Goal: Information Seeking & Learning: Learn about a topic

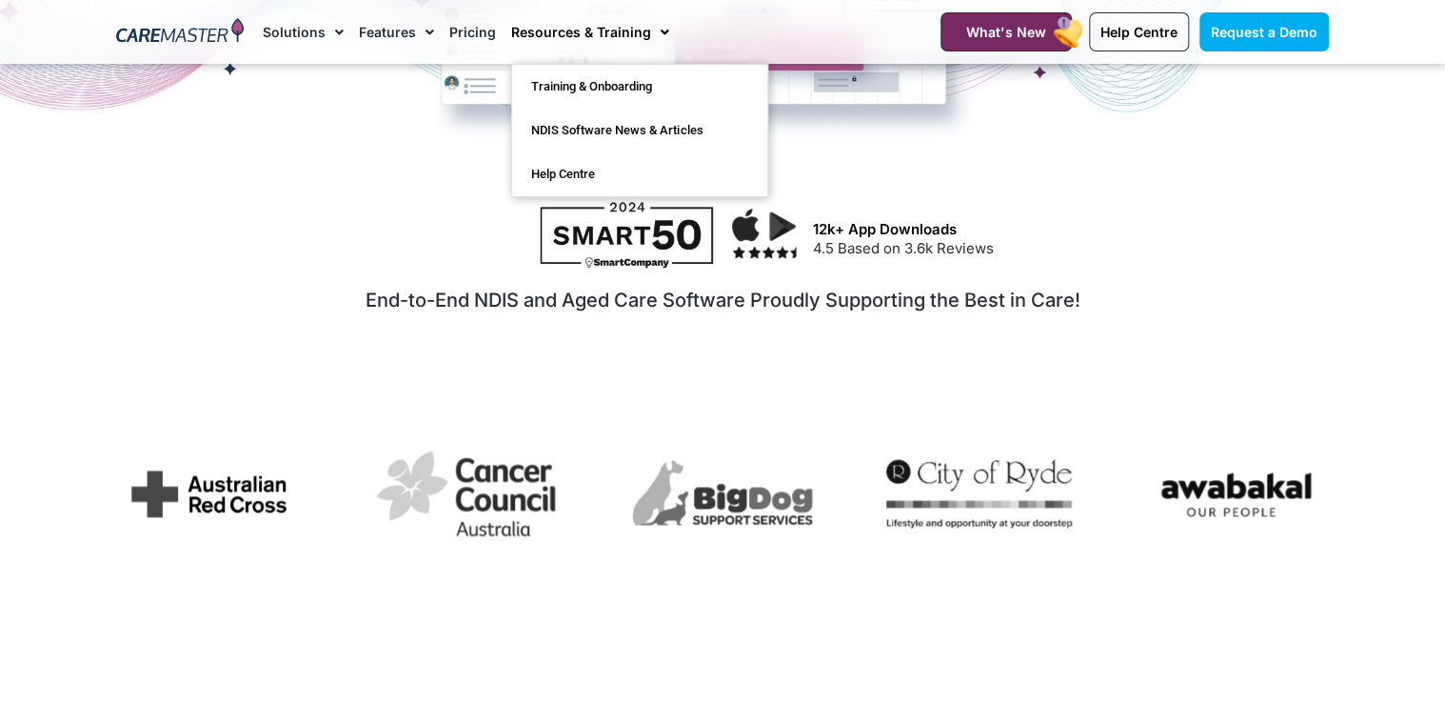
click at [568, 35] on link "Resources & Training" at bounding box center [590, 32] width 158 height 64
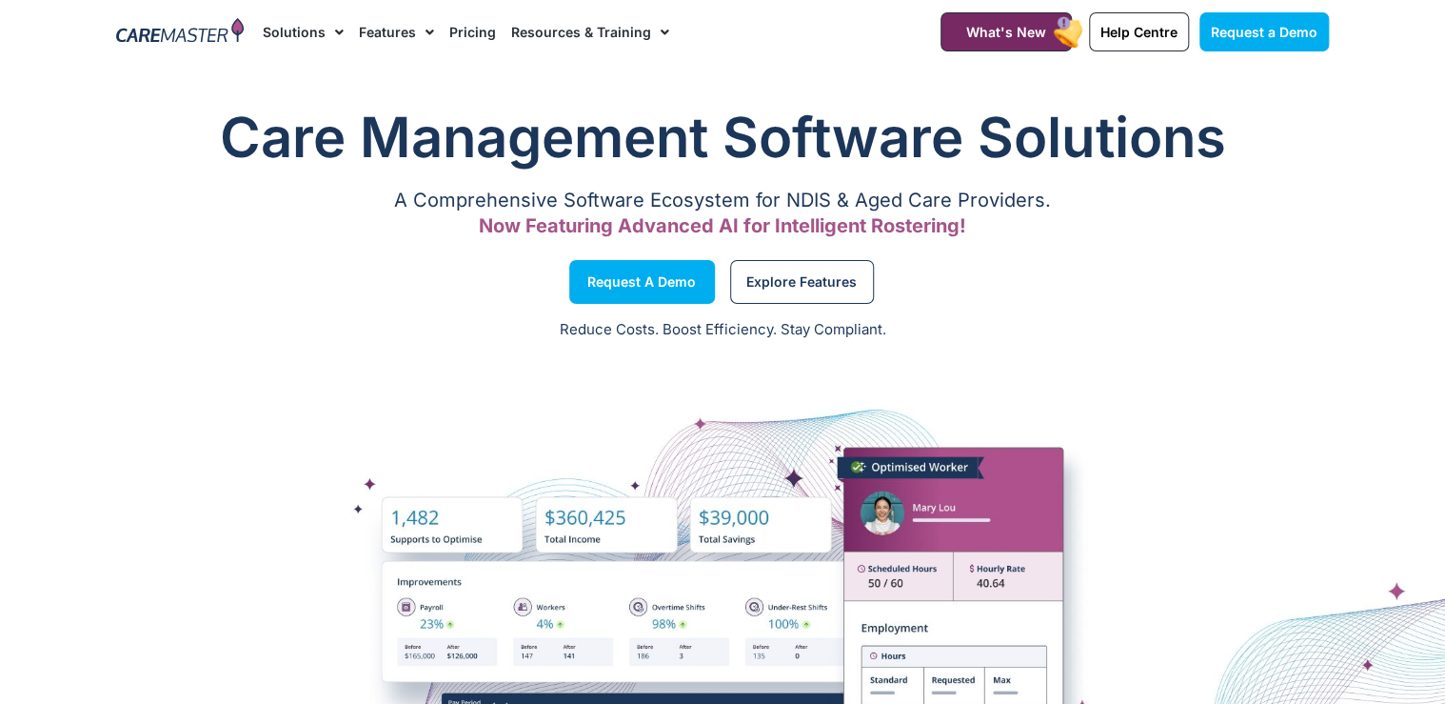
click at [618, 30] on link "Resources & Training" at bounding box center [590, 32] width 158 height 64
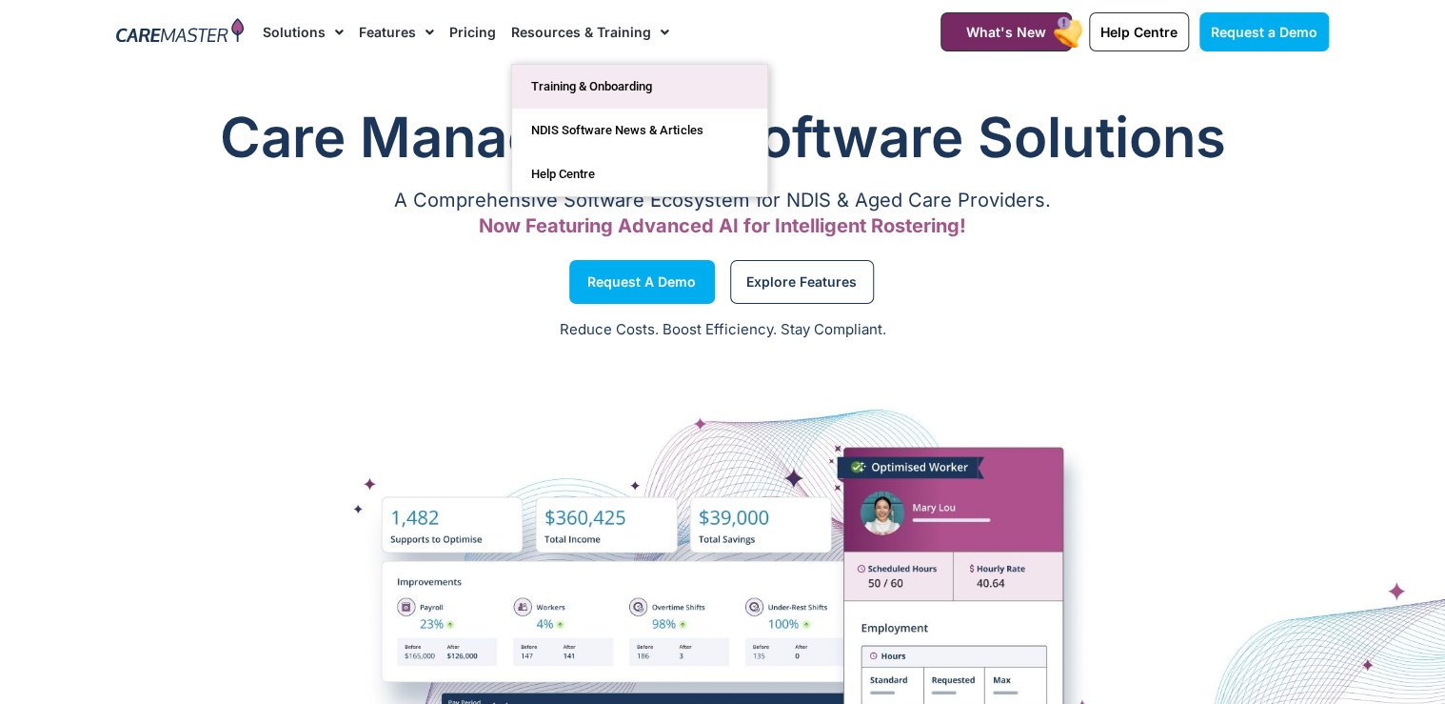
click at [610, 90] on link "Training & Onboarding" at bounding box center [639, 87] width 255 height 44
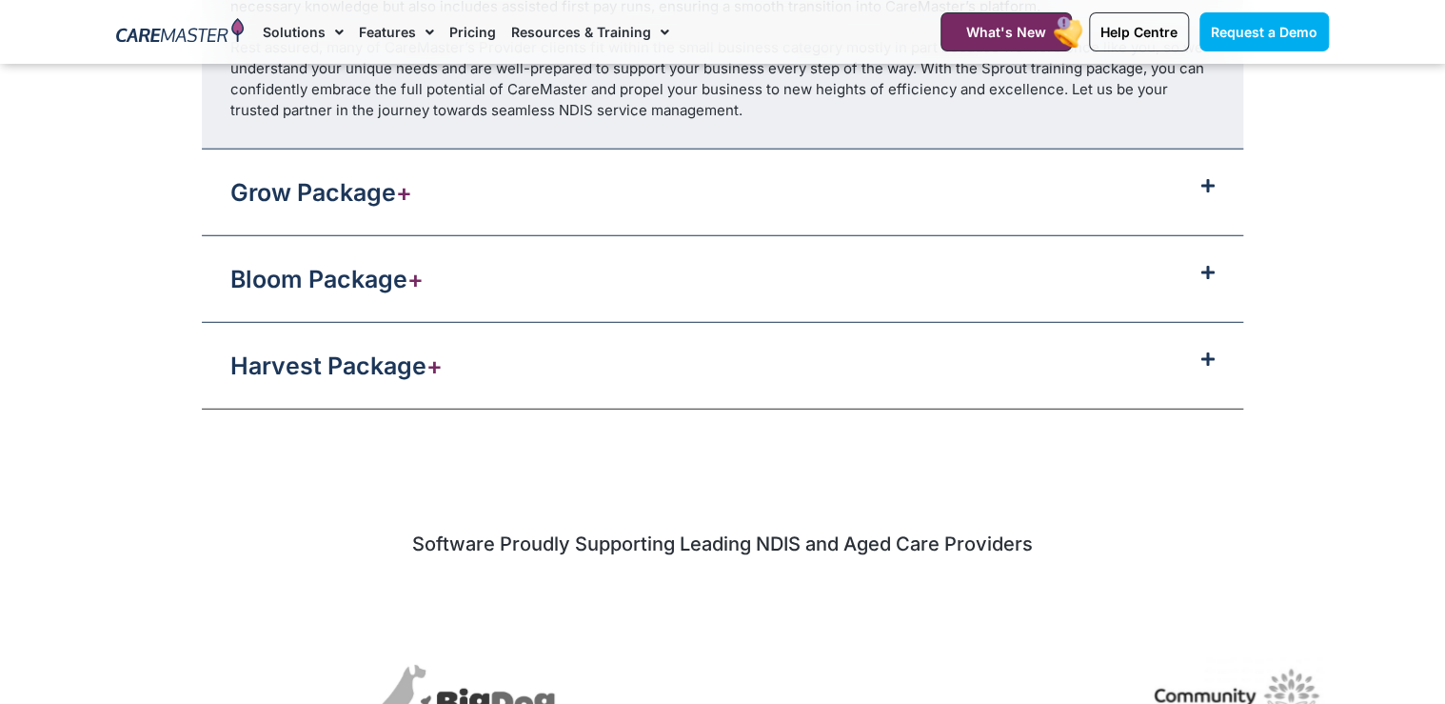
scroll to position [2262, 0]
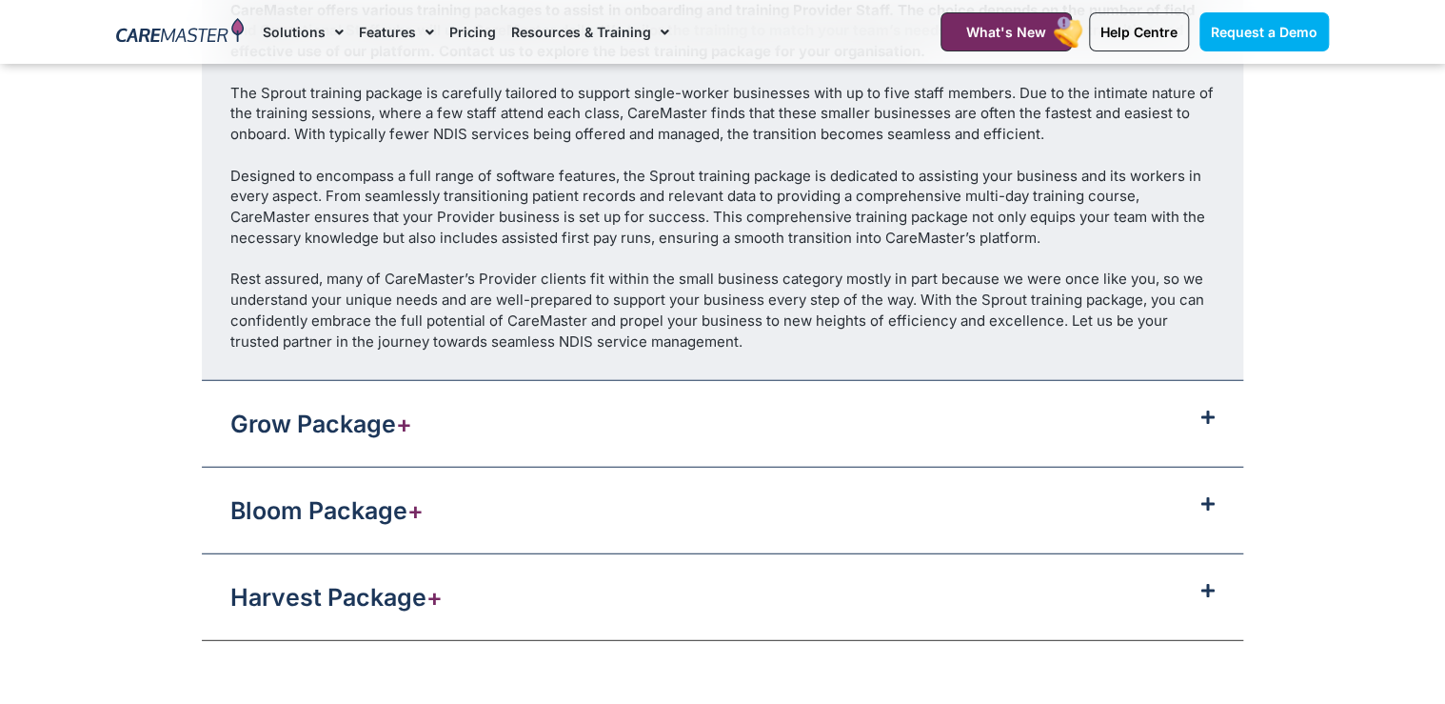
click at [731, 423] on div "Grow Package +" at bounding box center [723, 424] width 1042 height 86
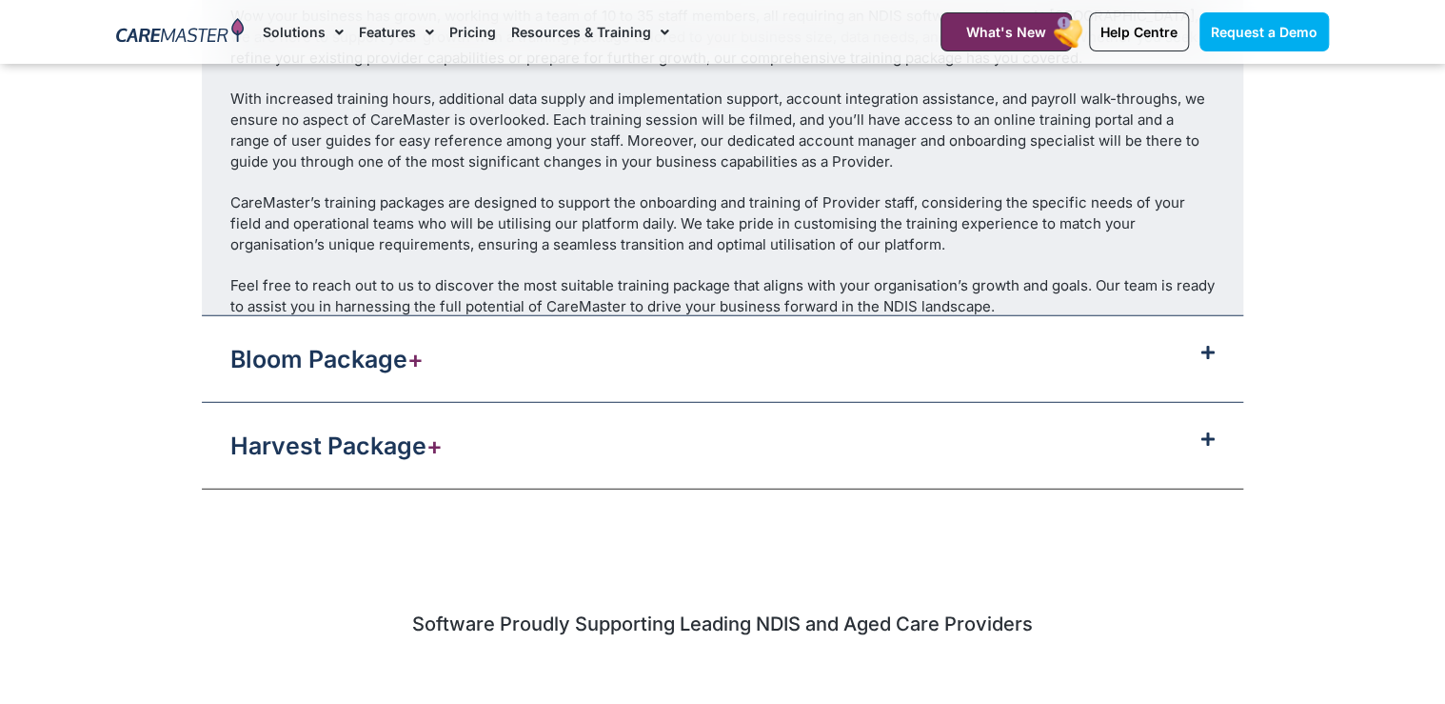
scroll to position [2482, 0]
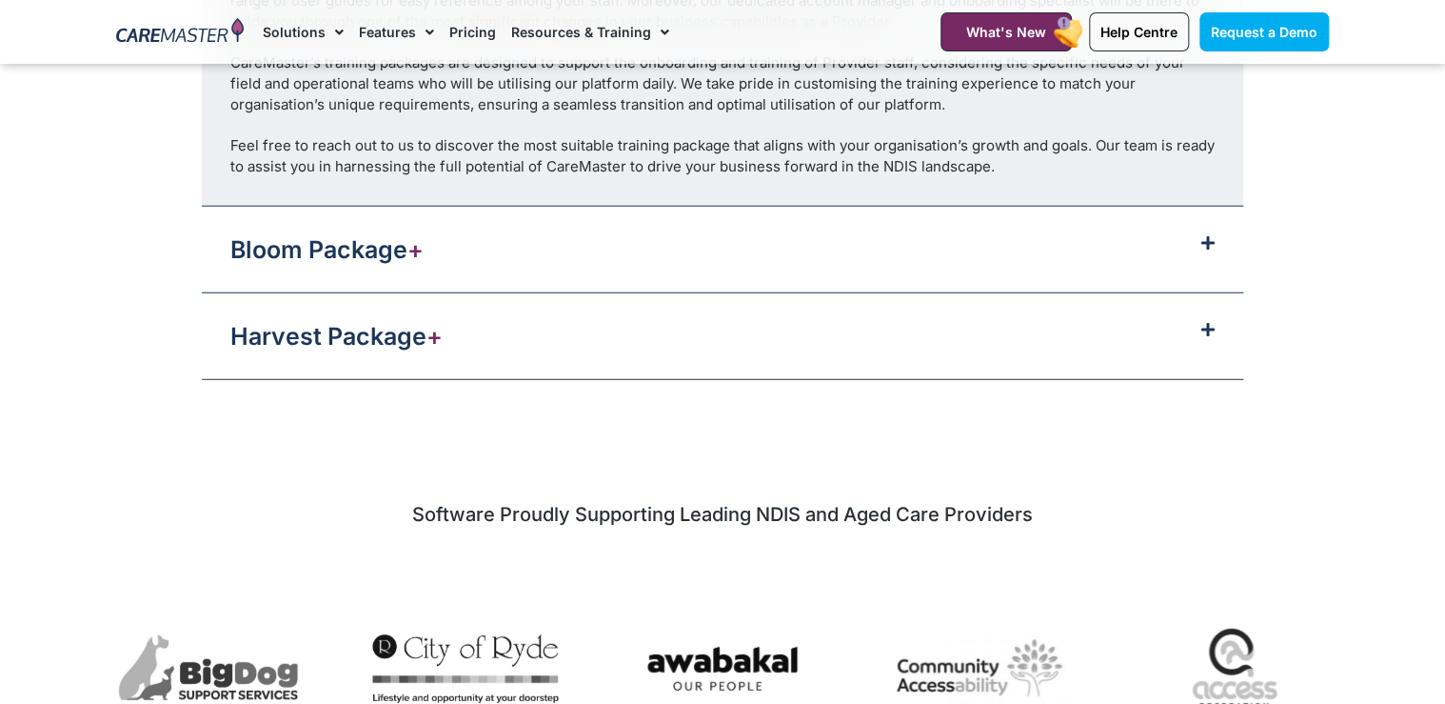
click at [354, 235] on link "Bloom Package +" at bounding box center [326, 249] width 193 height 29
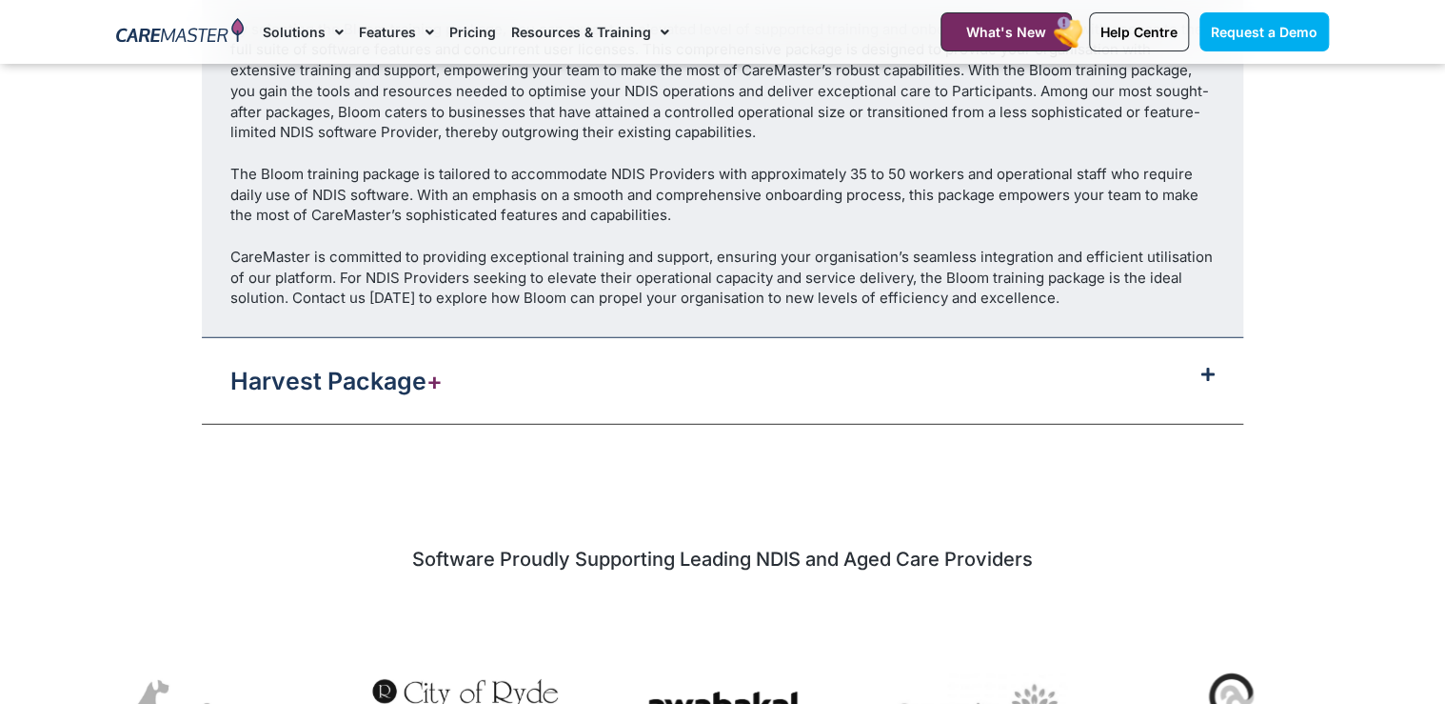
scroll to position [2405, 0]
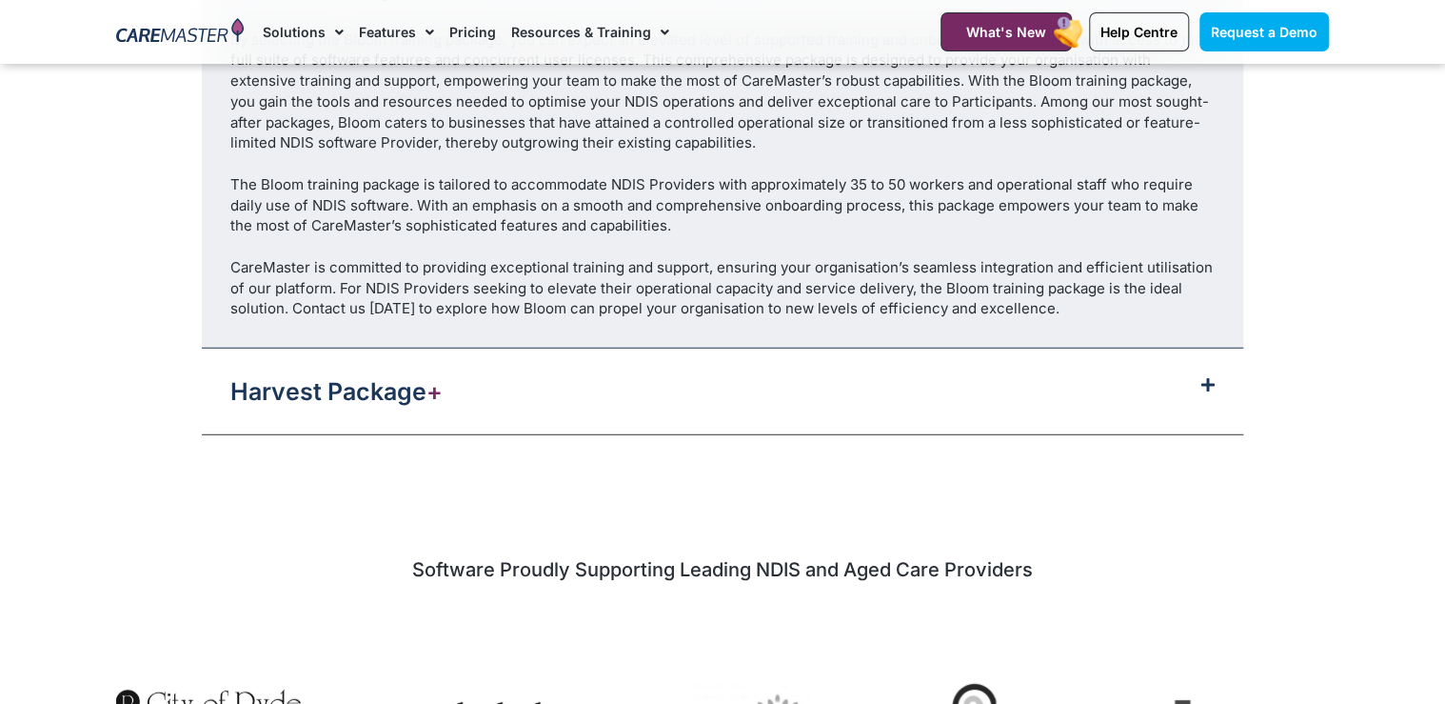
click at [321, 395] on link "Harvest Package +" at bounding box center [336, 391] width 212 height 29
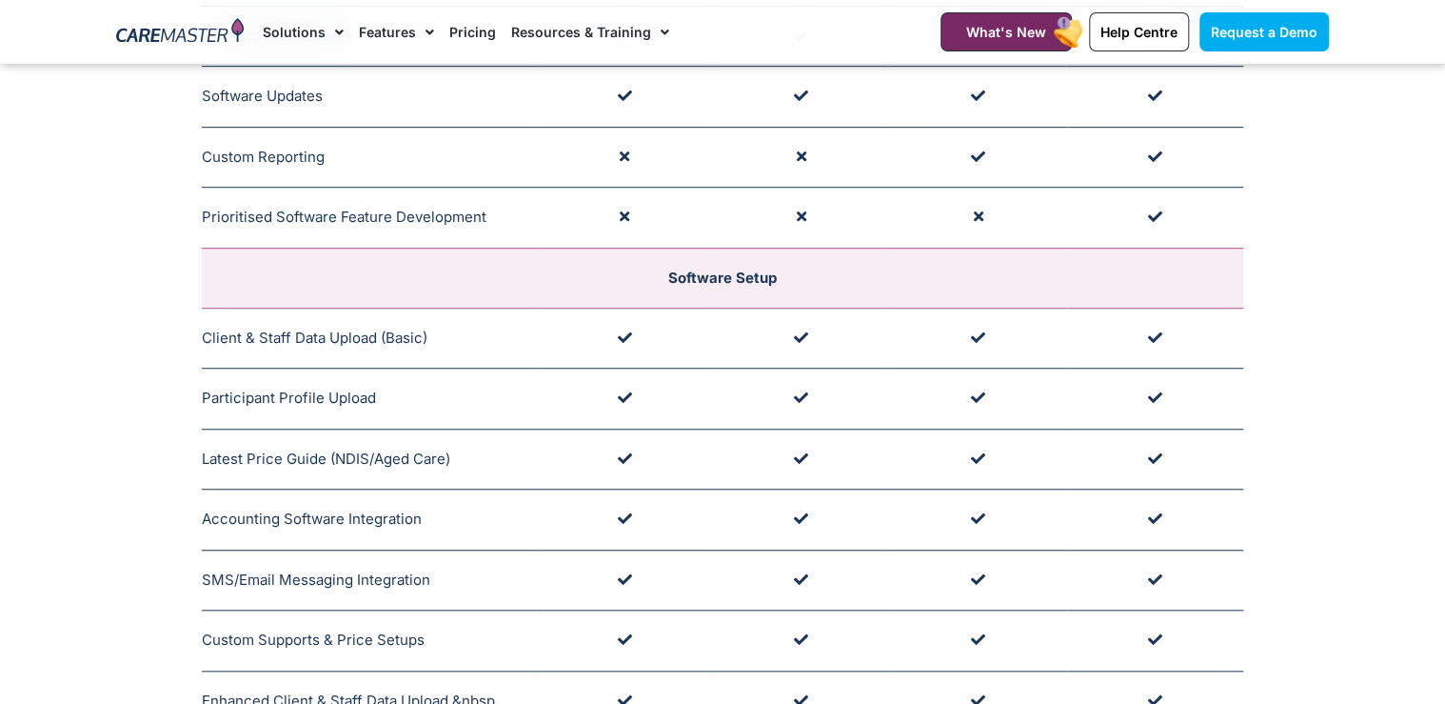
click at [651, 46] on span "Menu" at bounding box center [660, 32] width 18 height 32
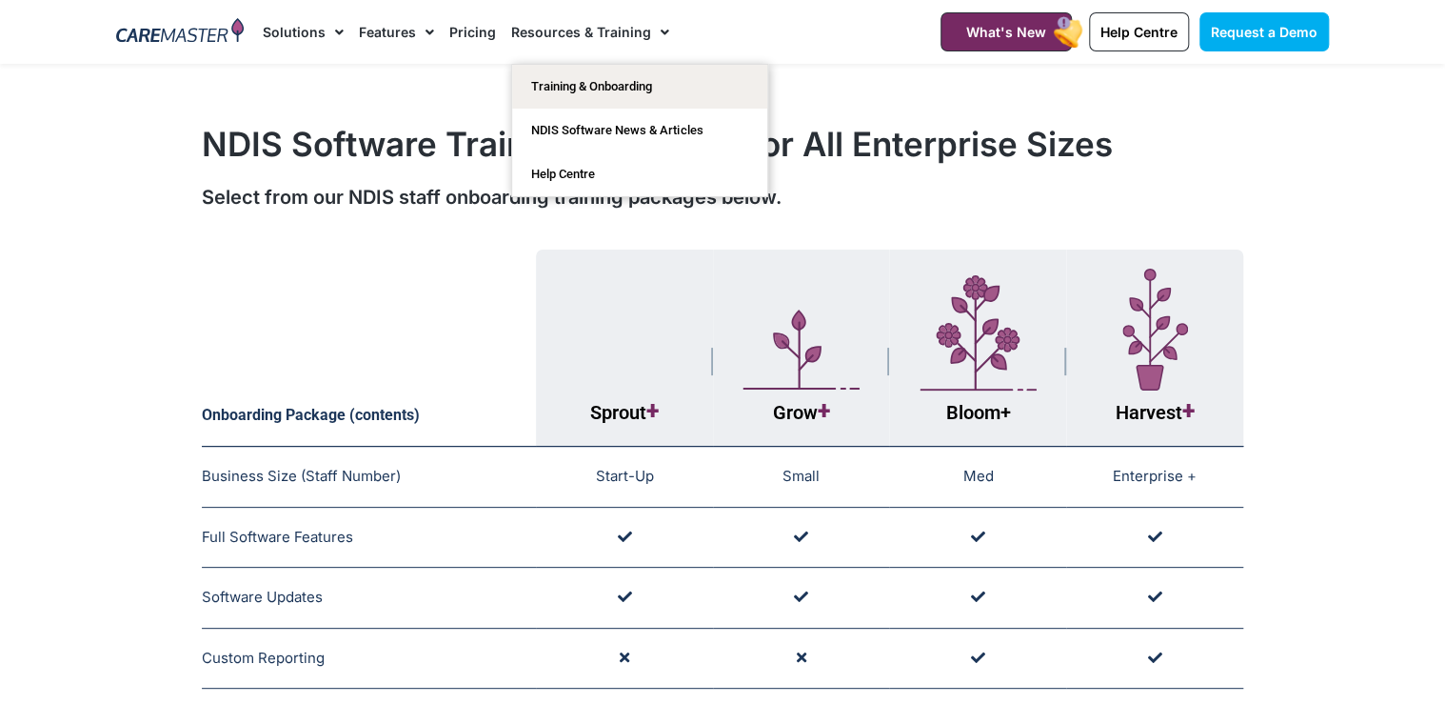
click at [631, 31] on link "Resources & Training" at bounding box center [590, 32] width 158 height 64
click at [625, 110] on link "NDIS Software News & Articles" at bounding box center [639, 131] width 255 height 44
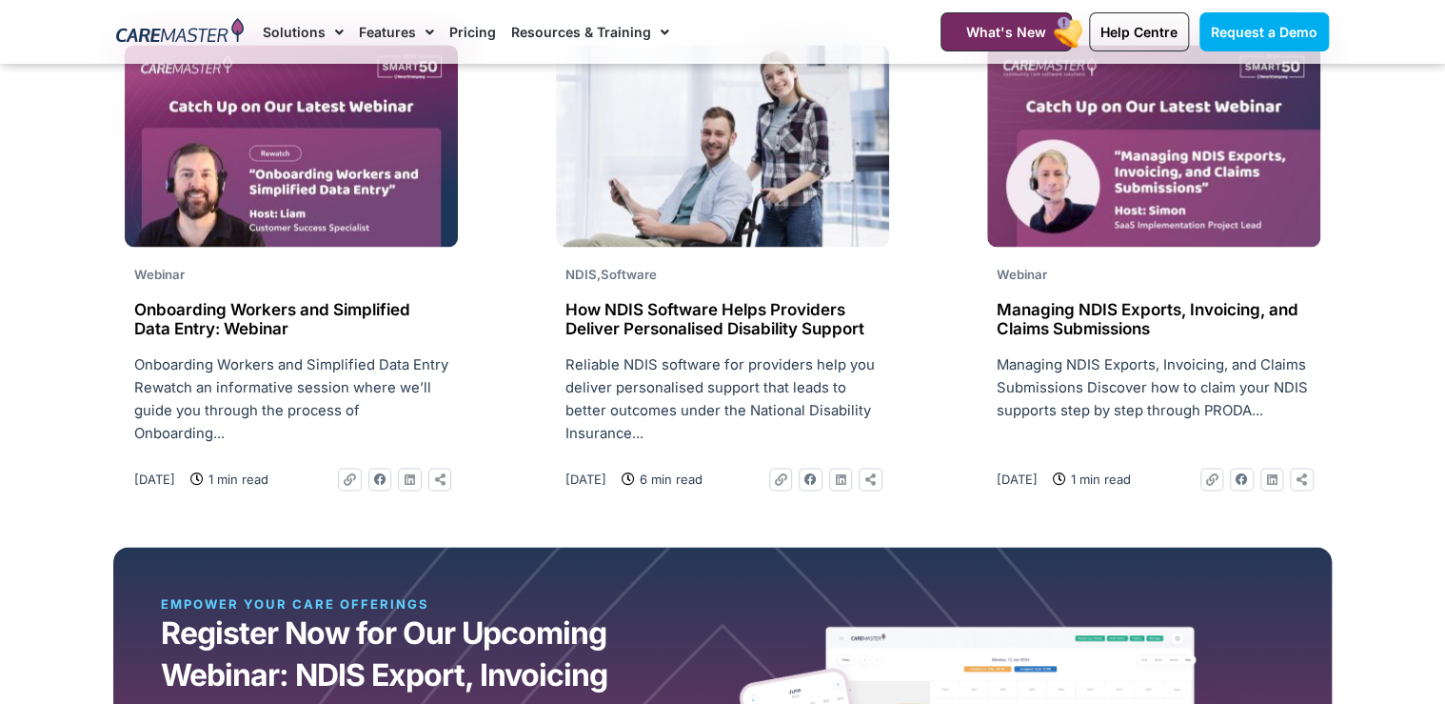
scroll to position [1219, 0]
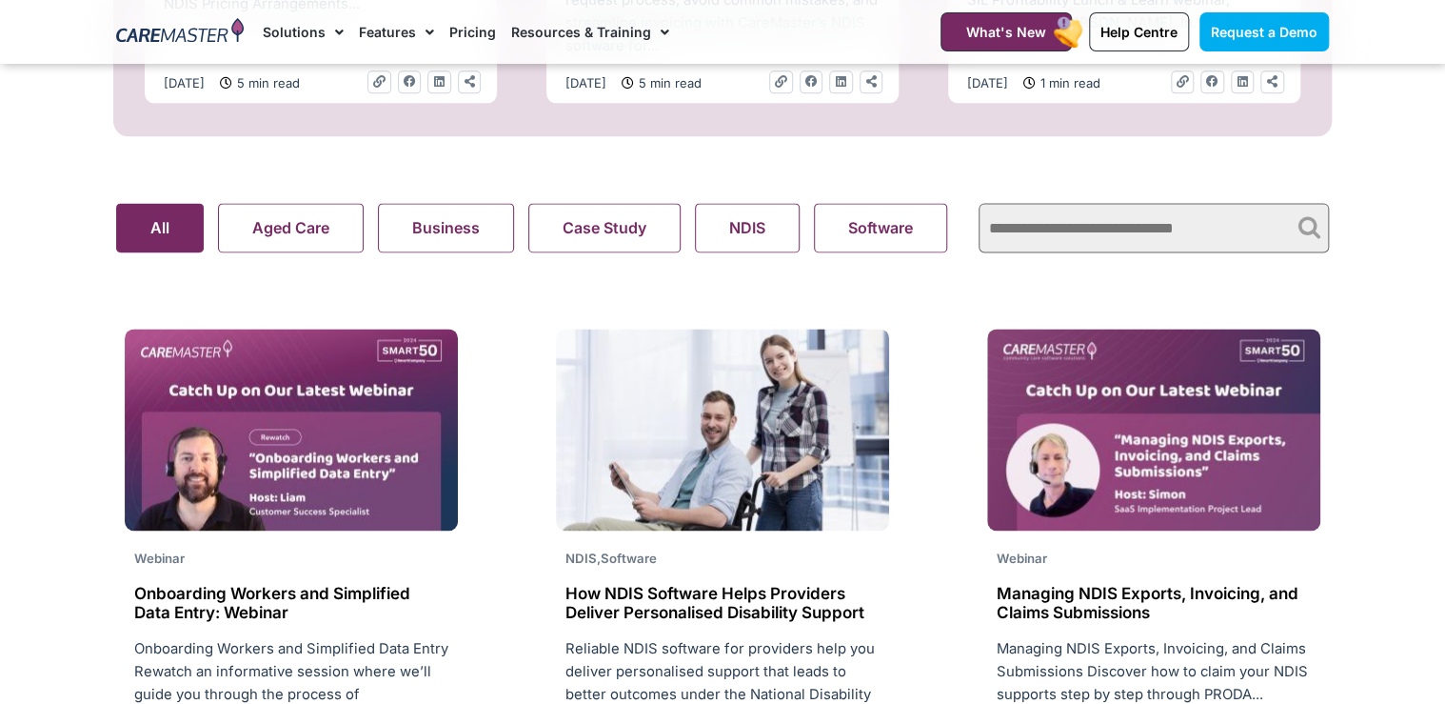
click at [452, 31] on link "Pricing" at bounding box center [472, 32] width 47 height 64
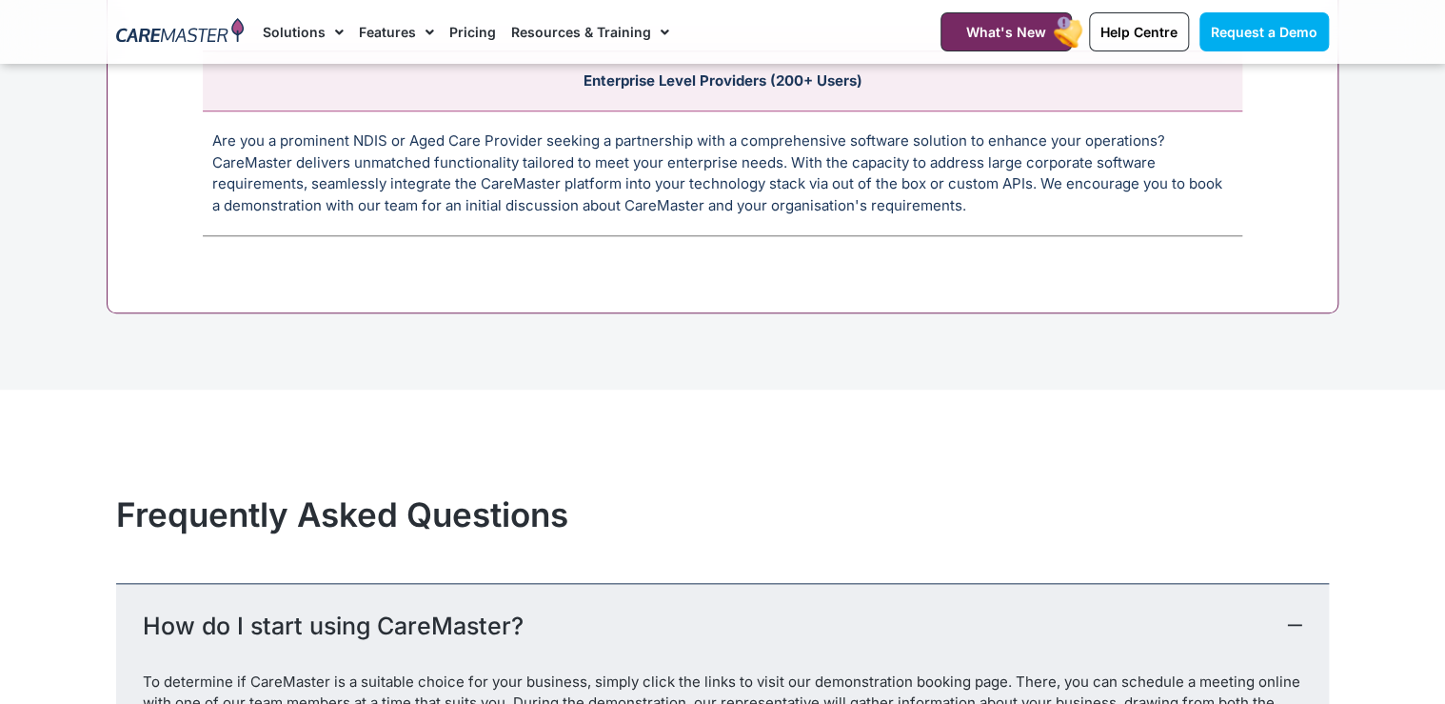
scroll to position [8151, 0]
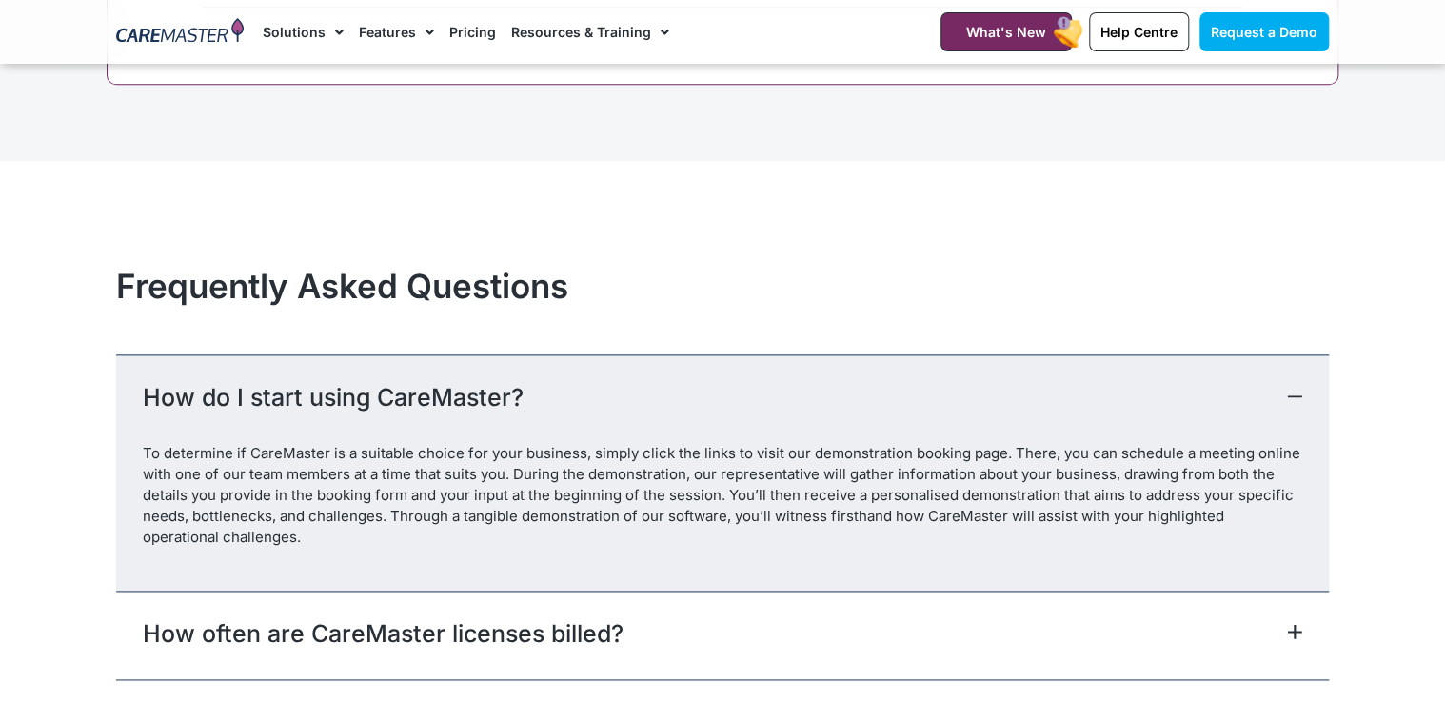
click at [314, 30] on link "Solutions" at bounding box center [303, 32] width 81 height 64
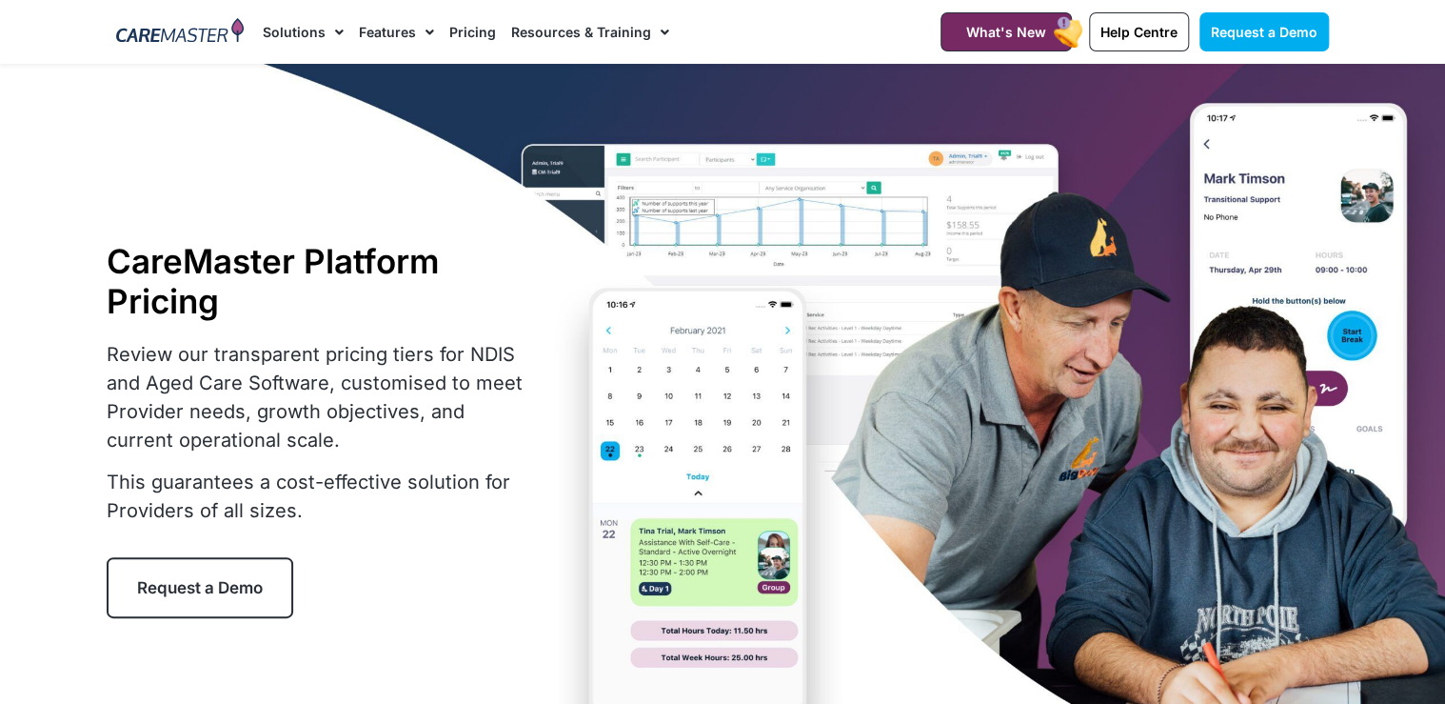
click at [335, 28] on span "Menu" at bounding box center [335, 32] width 18 height 32
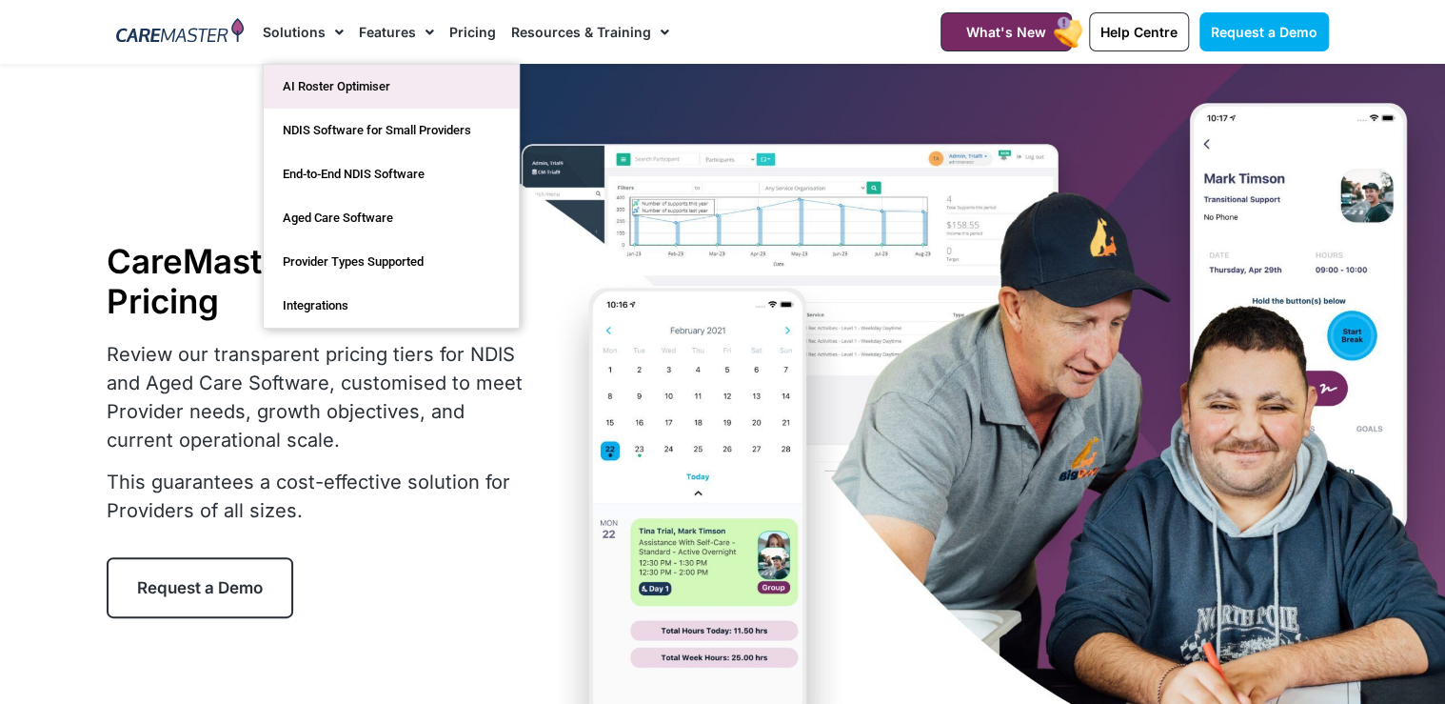
click at [340, 84] on link "AI Roster Optimiser" at bounding box center [391, 87] width 255 height 44
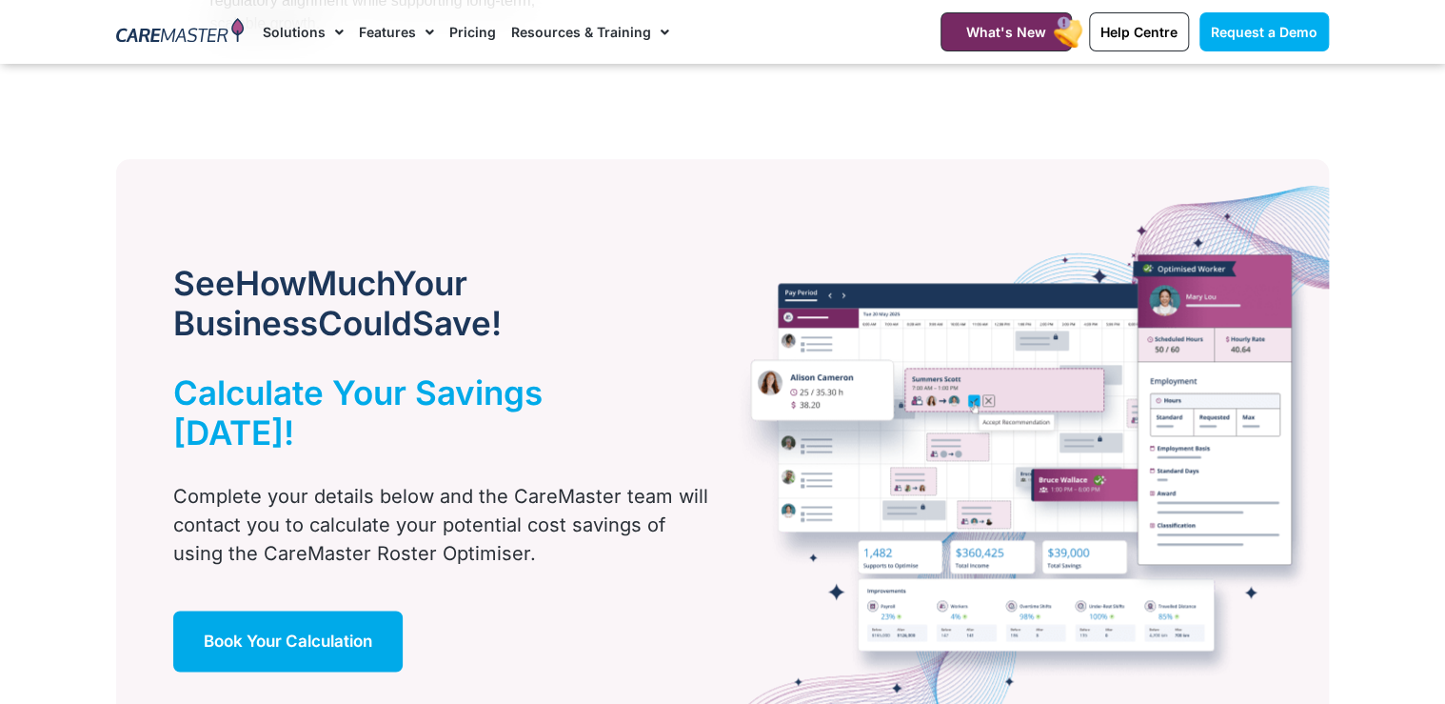
scroll to position [762, 0]
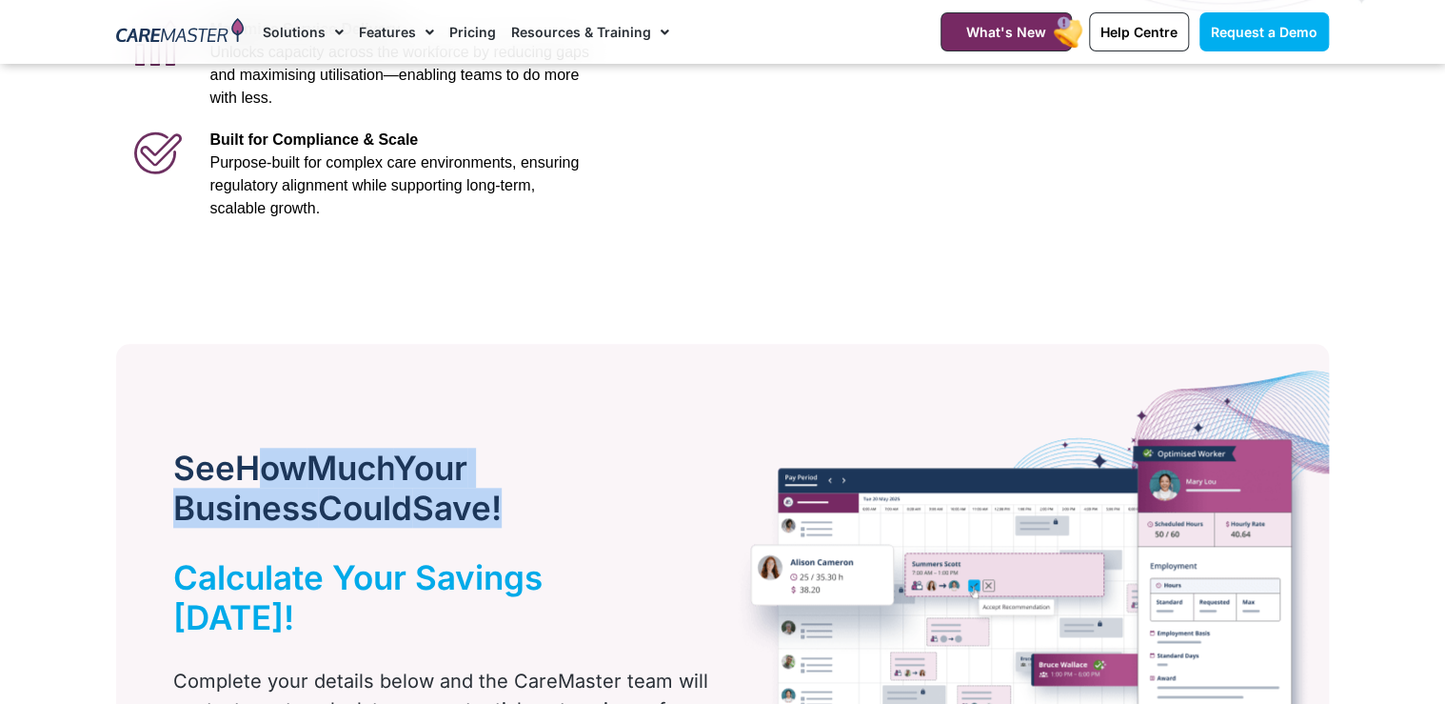
click at [548, 488] on h2 "See How Much Your Business Could Save!" at bounding box center [417, 488] width 489 height 80
click at [446, 522] on span "Save!" at bounding box center [457, 508] width 90 height 40
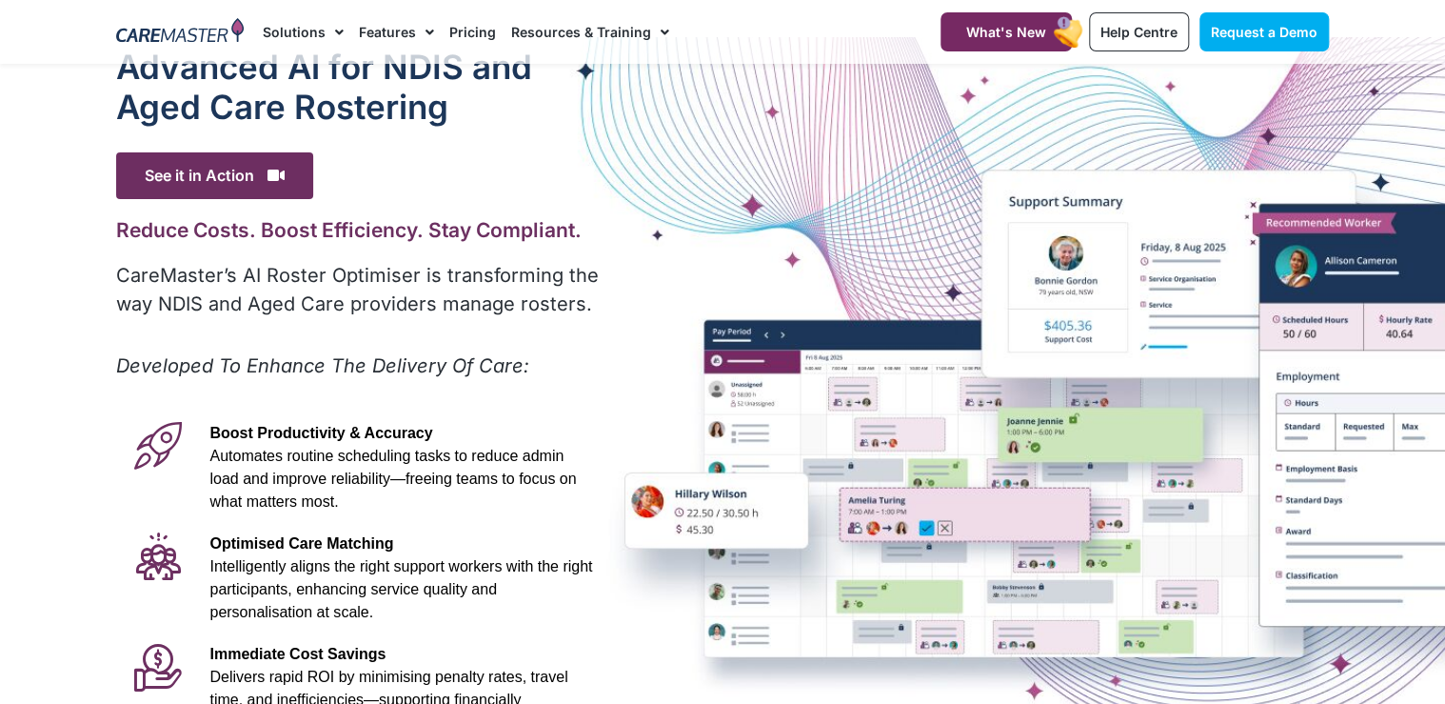
scroll to position [0, 0]
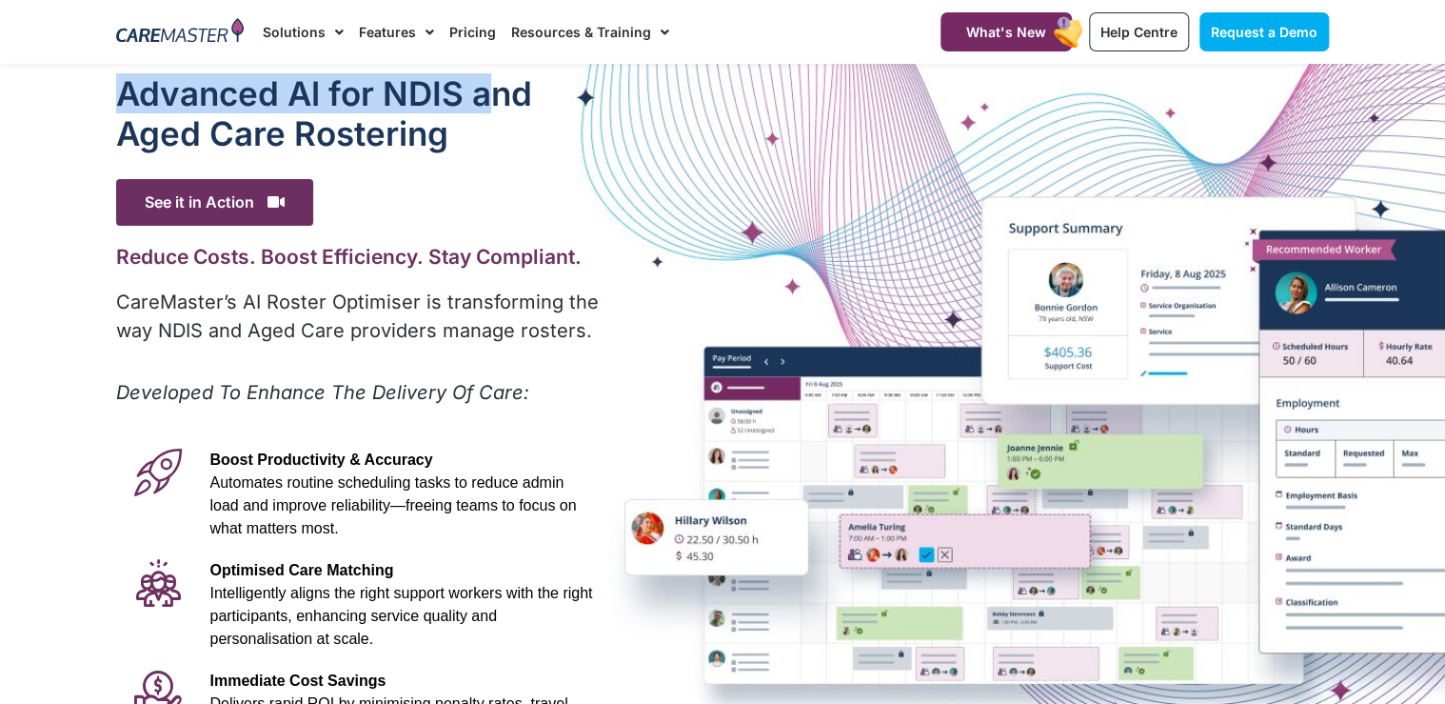
drag, startPoint x: 300, startPoint y: 108, endPoint x: 500, endPoint y: 110, distance: 200.0
click at [500, 110] on div "Advanced Al for NDIS and Aged Care Rostering See it in Action Video Player http…" at bounding box center [360, 532] width 506 height 937
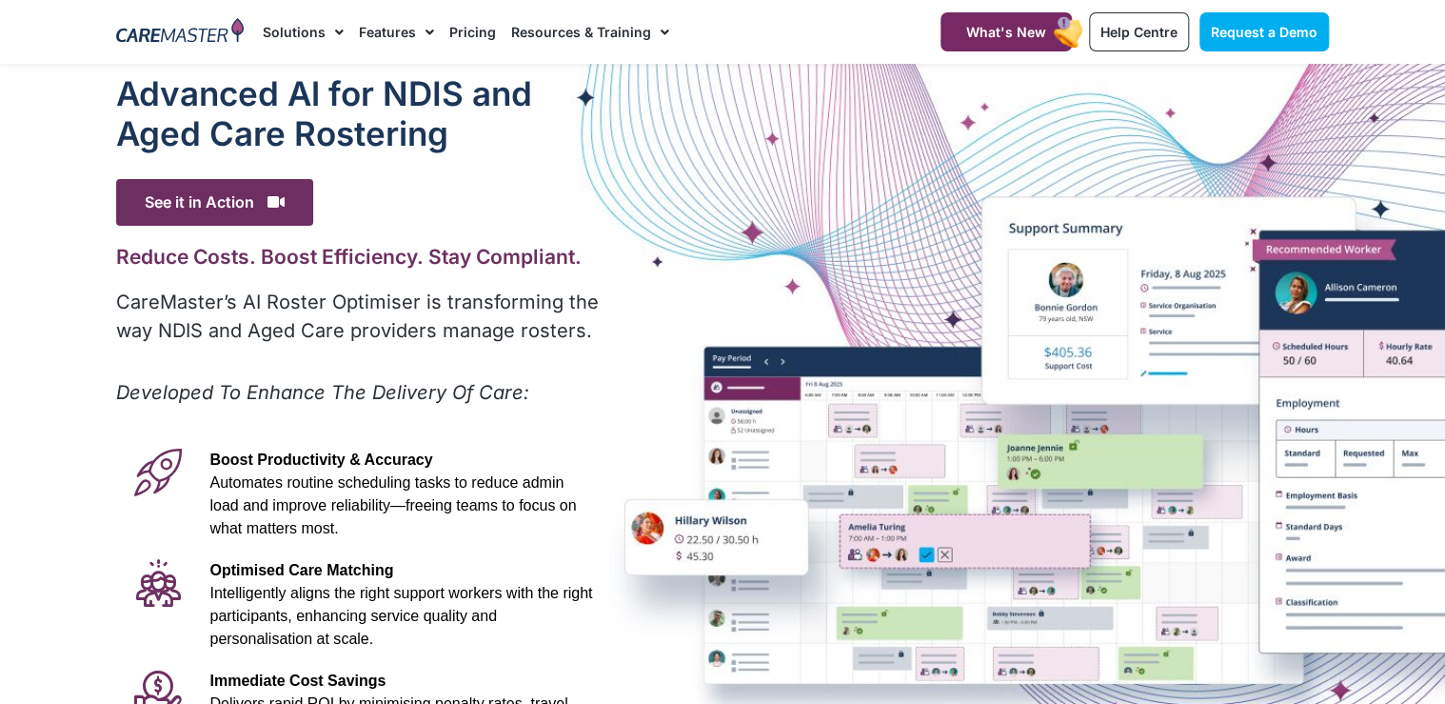
click at [490, 378] on p "Developed To Enhance The Delivery Of Care:" at bounding box center [359, 392] width 487 height 29
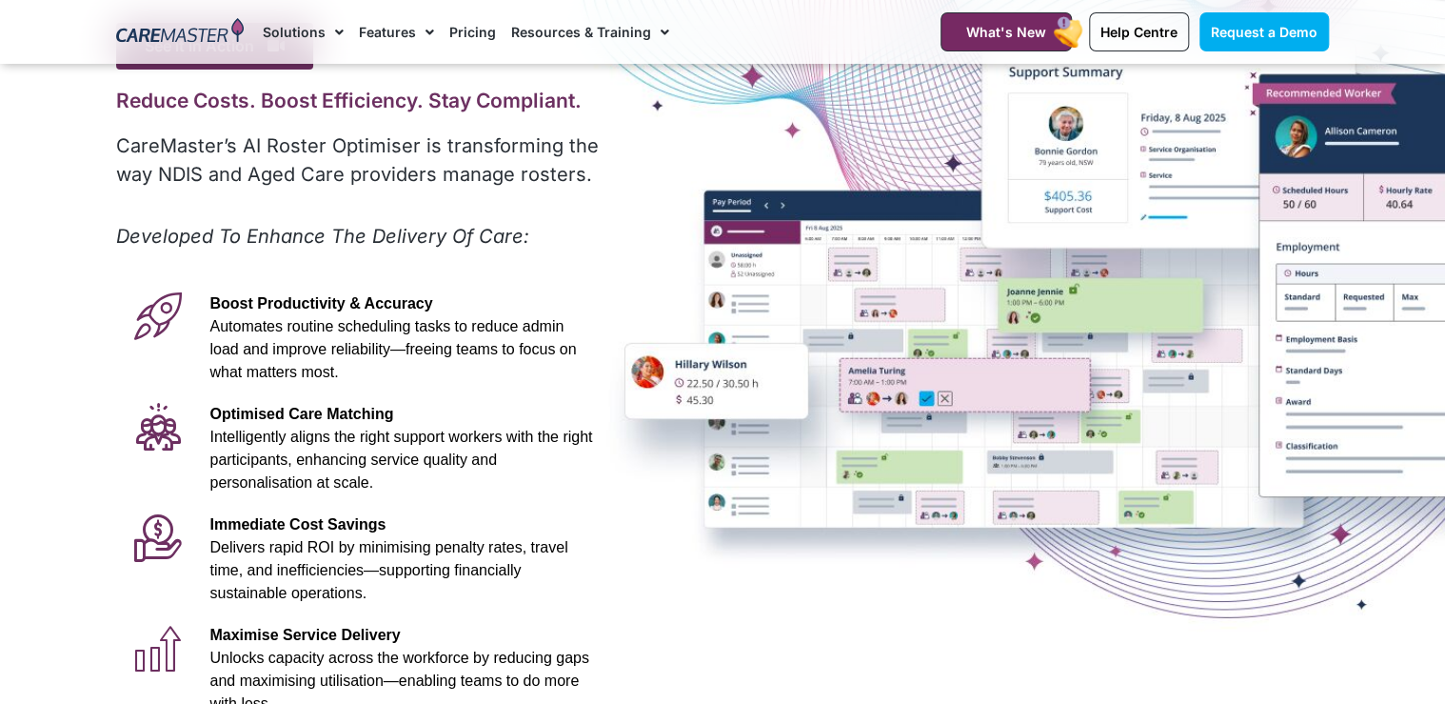
scroll to position [152, 0]
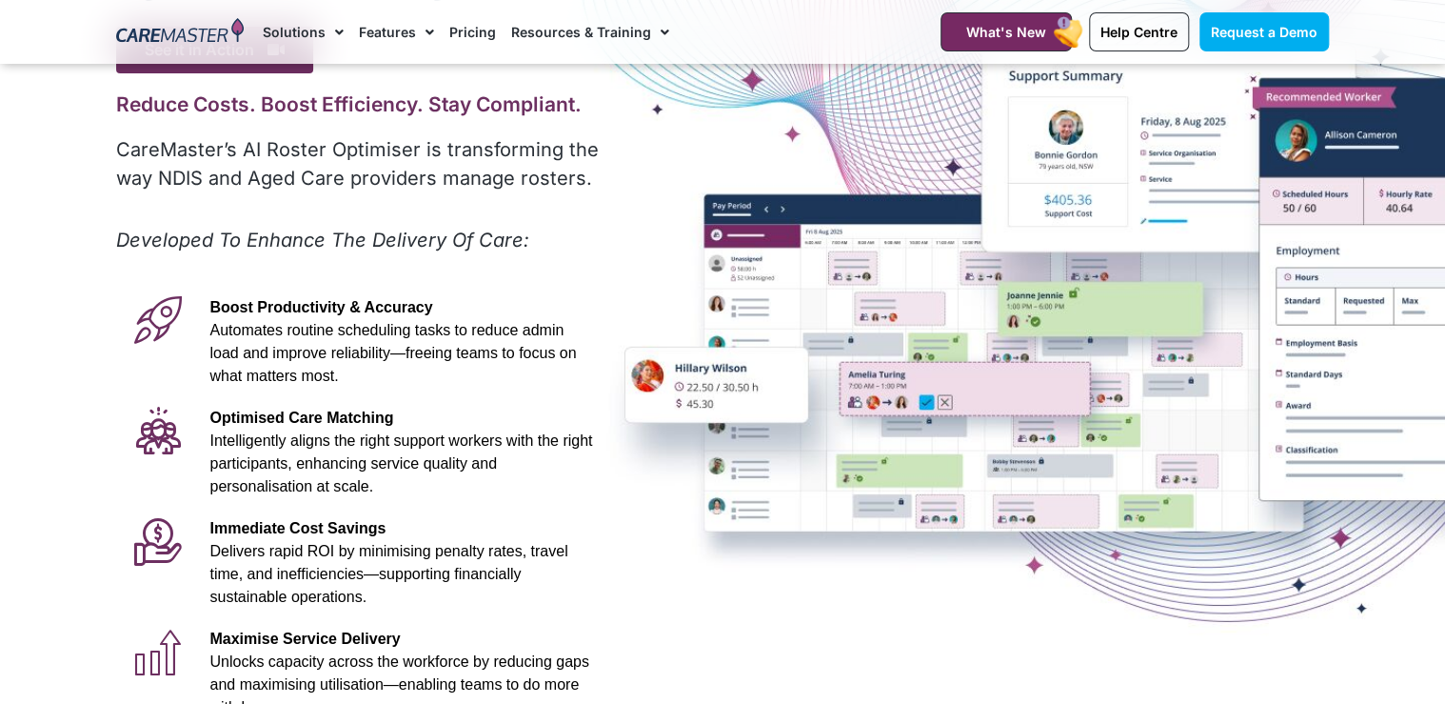
drag, startPoint x: 1067, startPoint y: 294, endPoint x: 747, endPoint y: 258, distance: 322.0
click at [747, 258] on div "Advanced Al for NDIS and Aged Care Rostering See it in Action Video Player http…" at bounding box center [723, 379] width 1232 height 937
drag, startPoint x: 747, startPoint y: 258, endPoint x: 834, endPoint y: 323, distance: 108.9
click at [834, 323] on div "Advanced Al for NDIS and Aged Care Rostering See it in Action Video Player http…" at bounding box center [723, 379] width 1232 height 937
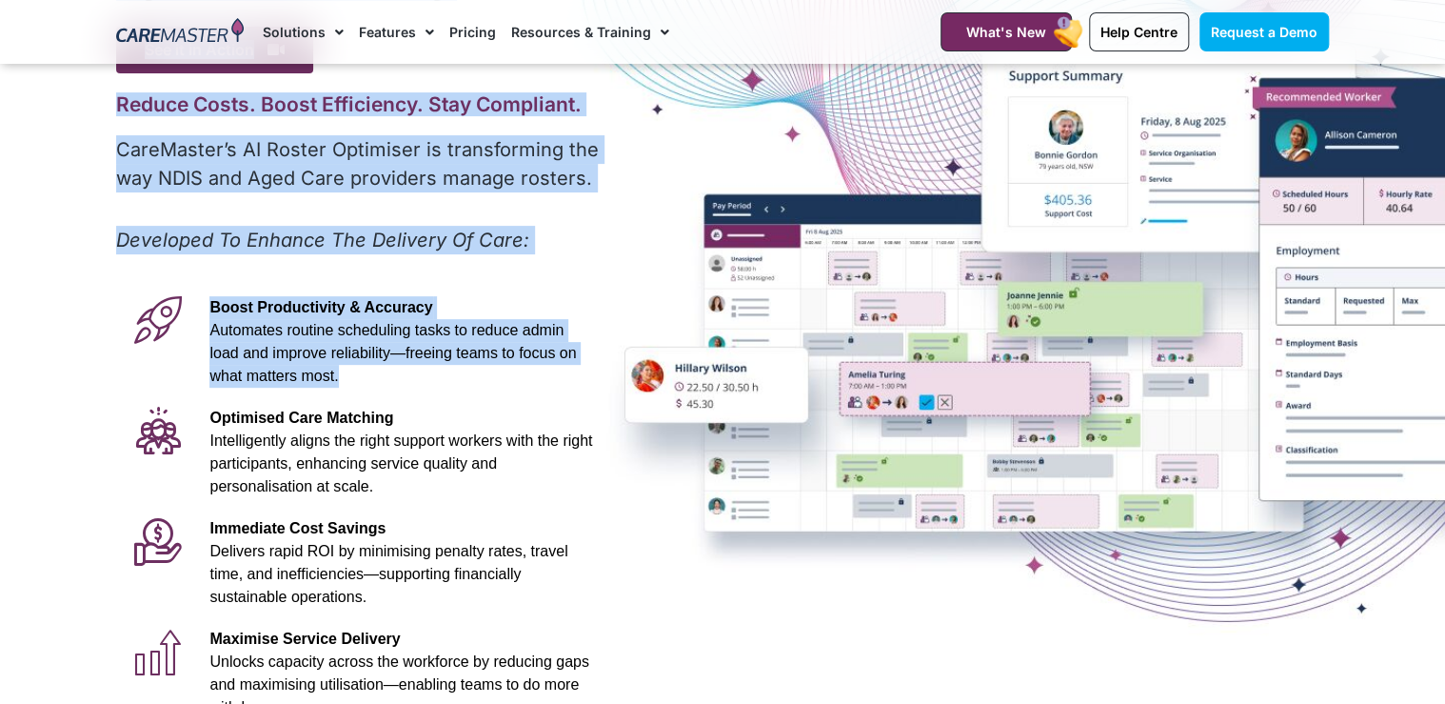
drag, startPoint x: 834, startPoint y: 323, endPoint x: 792, endPoint y: 315, distance: 42.6
click at [865, 337] on section "Advanced Al for NDIS and Aged Care Rostering See it in Action Video Player http…" at bounding box center [722, 379] width 1445 height 937
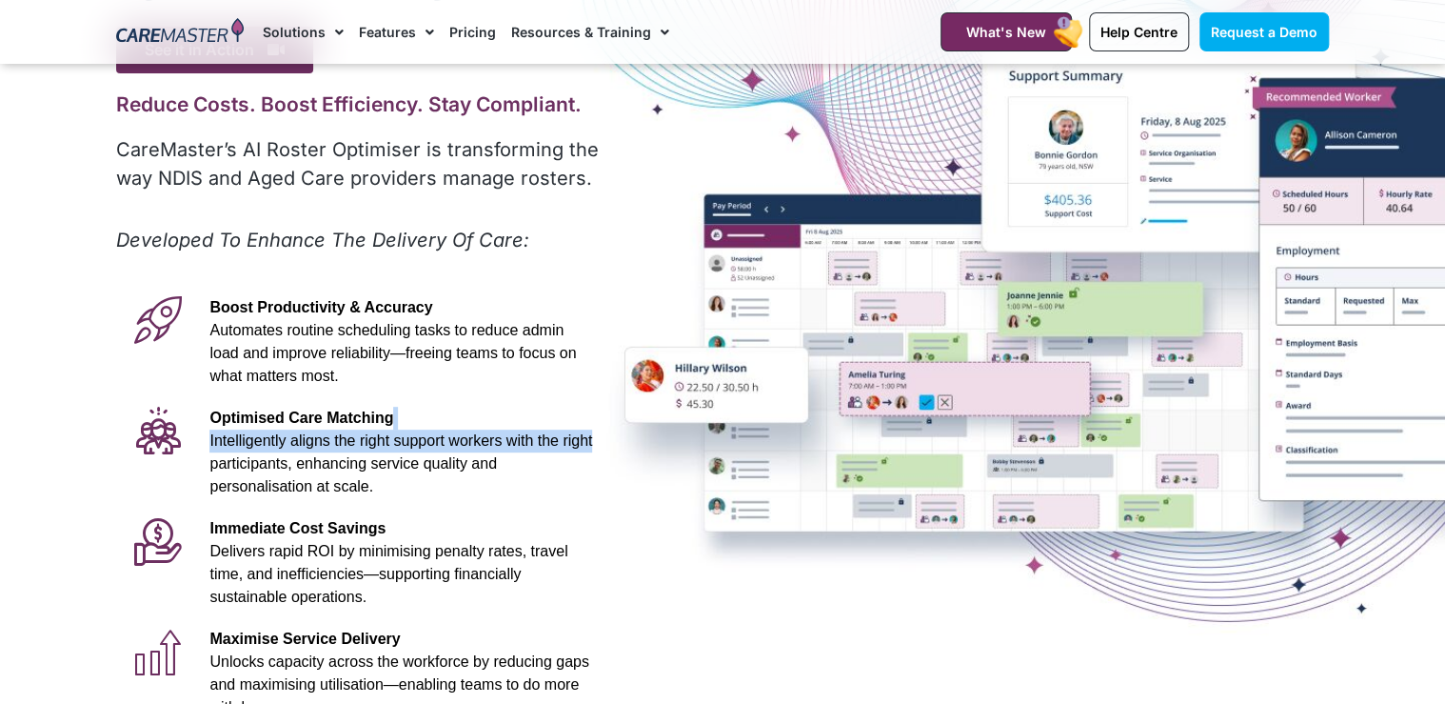
click at [1241, 390] on div "Advanced Al for NDIS and Aged Care Rostering See it in Action Video Player http…" at bounding box center [723, 379] width 1232 height 937
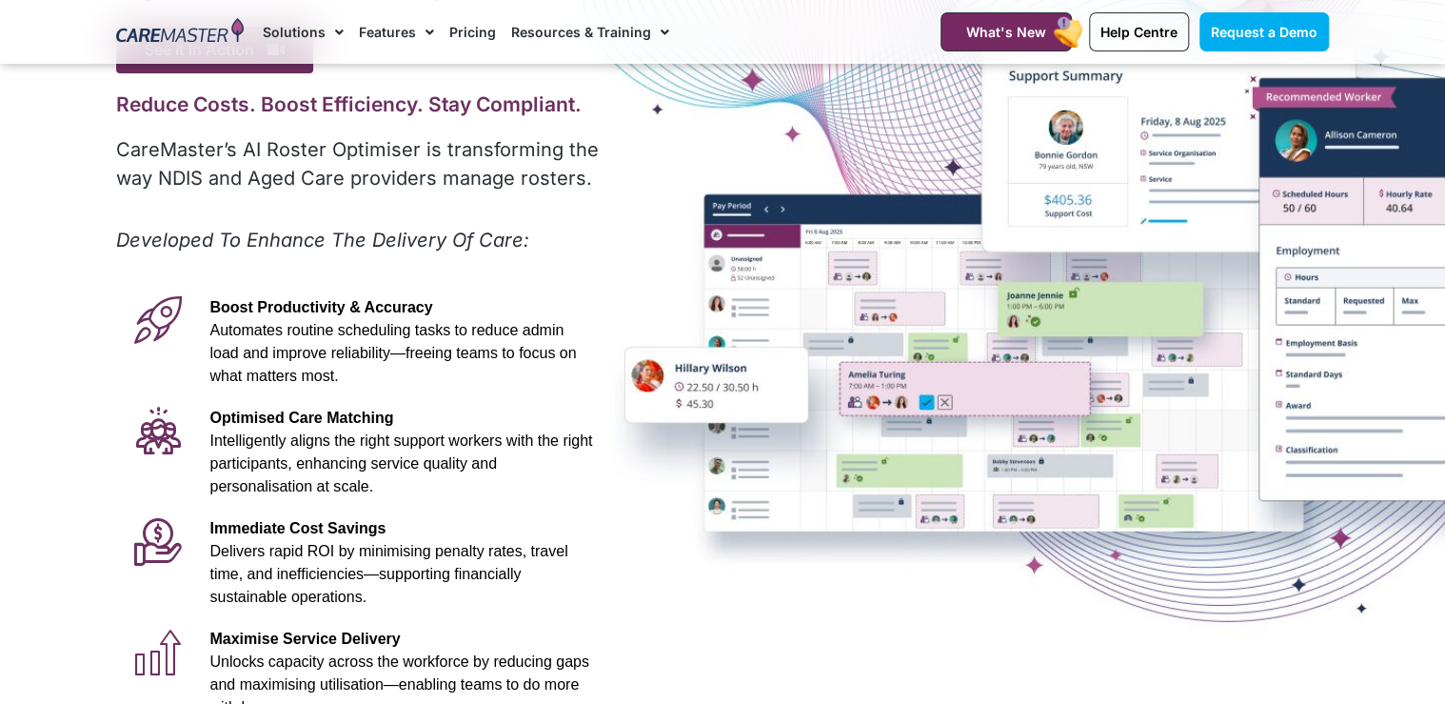
drag, startPoint x: 1241, startPoint y: 390, endPoint x: 964, endPoint y: 287, distance: 295.9
click at [964, 287] on div "Advanced Al for NDIS and Aged Care Rostering See it in Action Video Player http…" at bounding box center [723, 379] width 1232 height 937
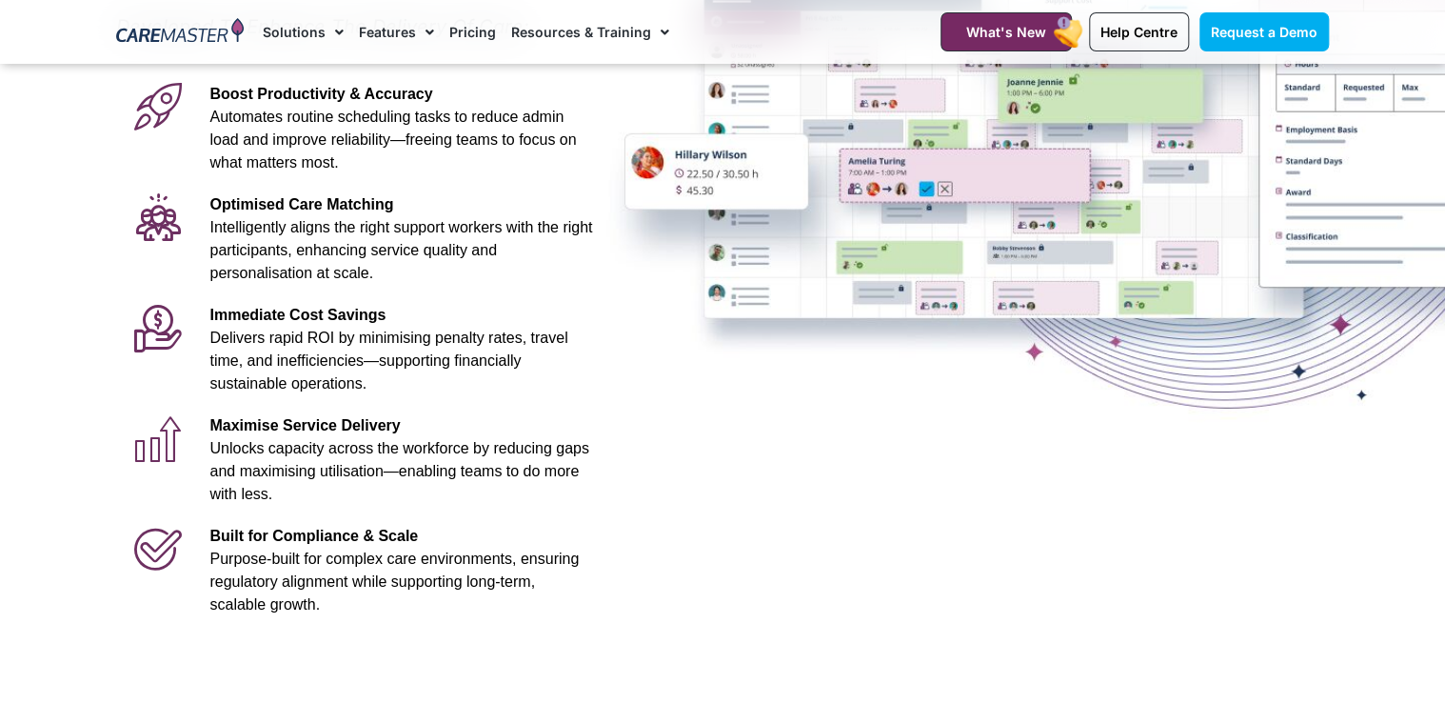
scroll to position [381, 0]
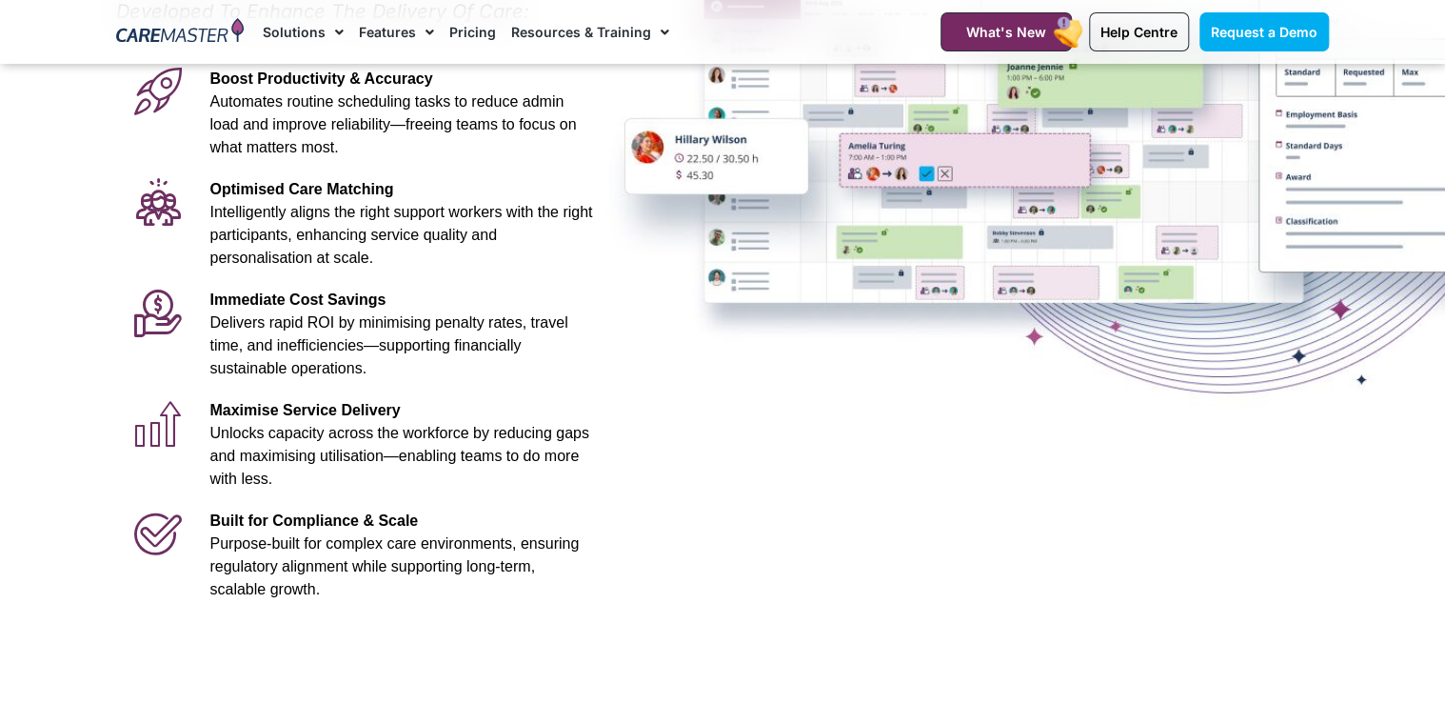
click at [579, 430] on p "Maximise Service Delivery Unlocks capacity across the workforce by reducing gap…" at bounding box center [400, 444] width 383 height 91
